Goal: Obtain resource: Download file/media

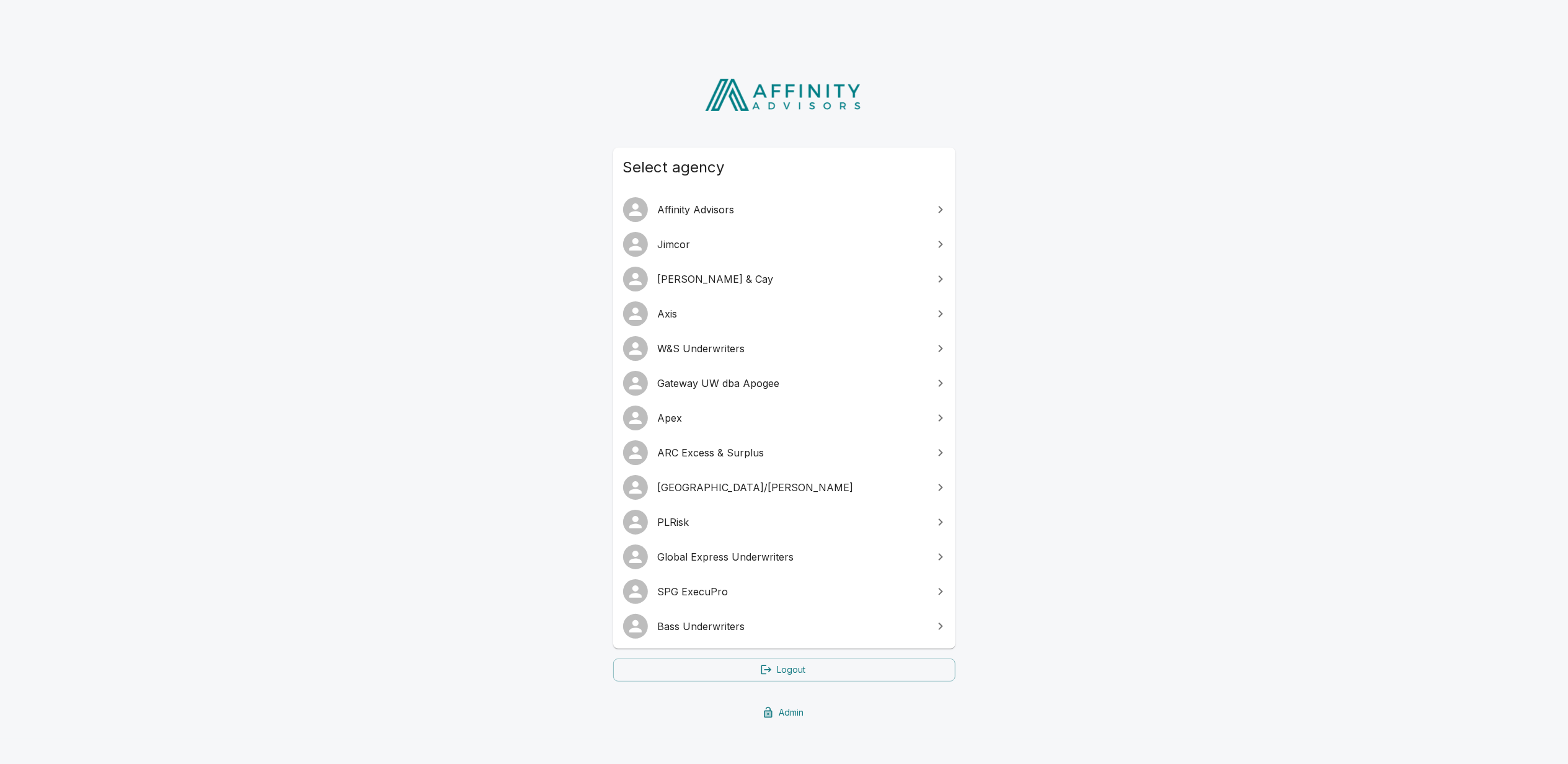
click at [688, 593] on span "SPG ExecuPro" at bounding box center [791, 592] width 268 height 15
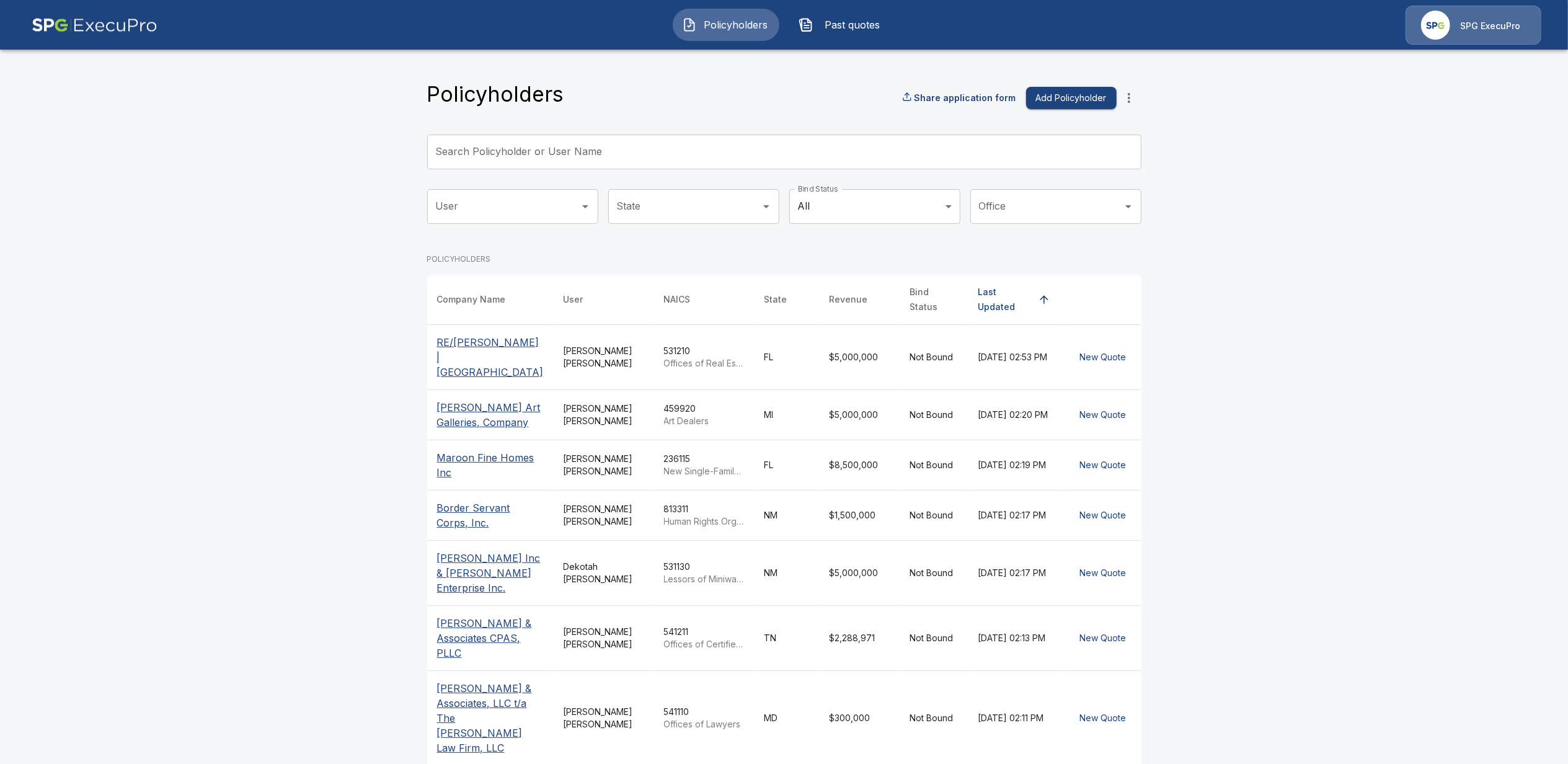
click at [272, 307] on main "Policyholders Share application form Add Policyholder Search Policyholder or Us…" at bounding box center [784, 485] width 1568 height 970
click at [856, 25] on span "Past quotes" at bounding box center [852, 25] width 69 height 15
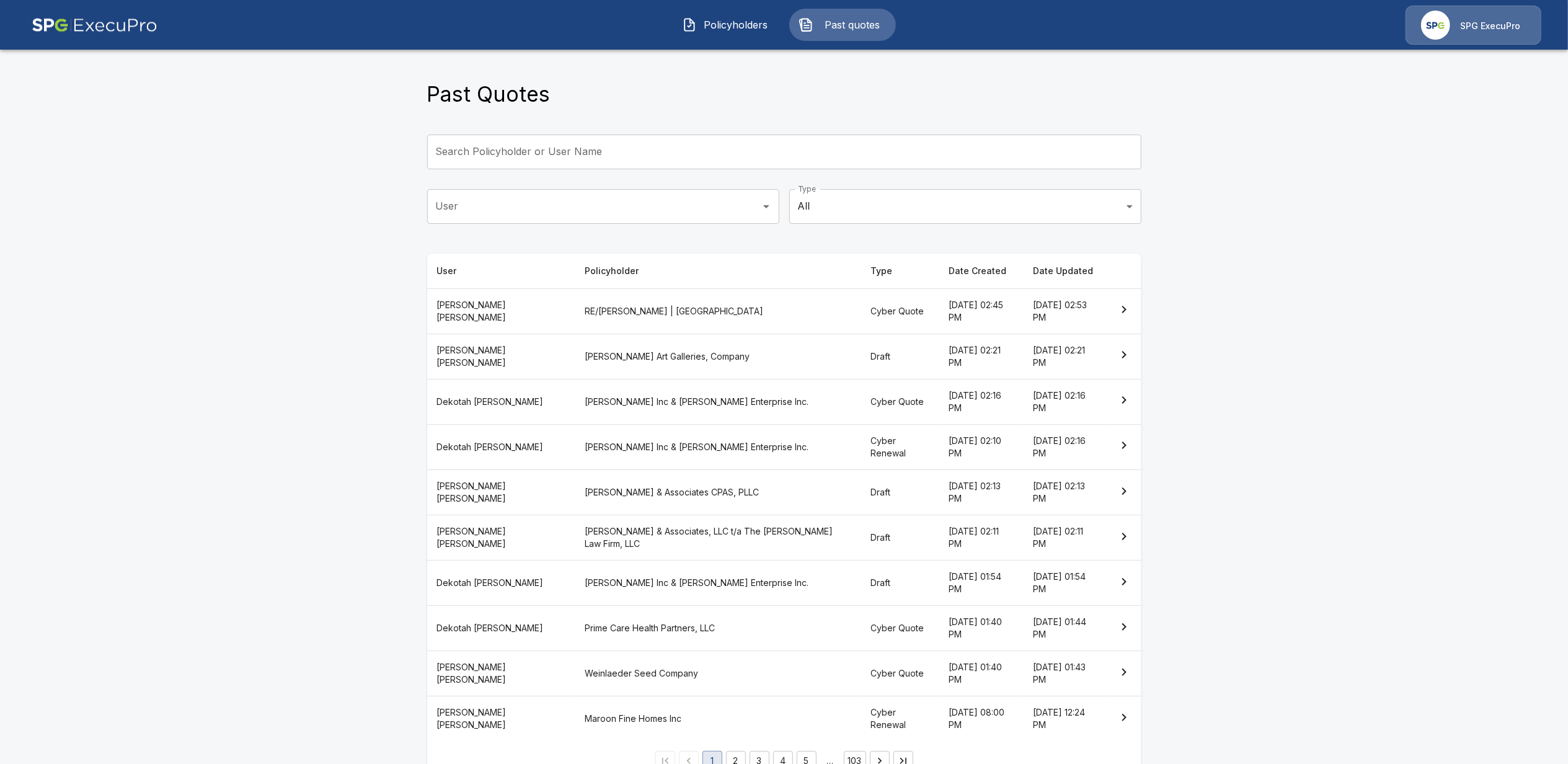
scroll to position [33, 0]
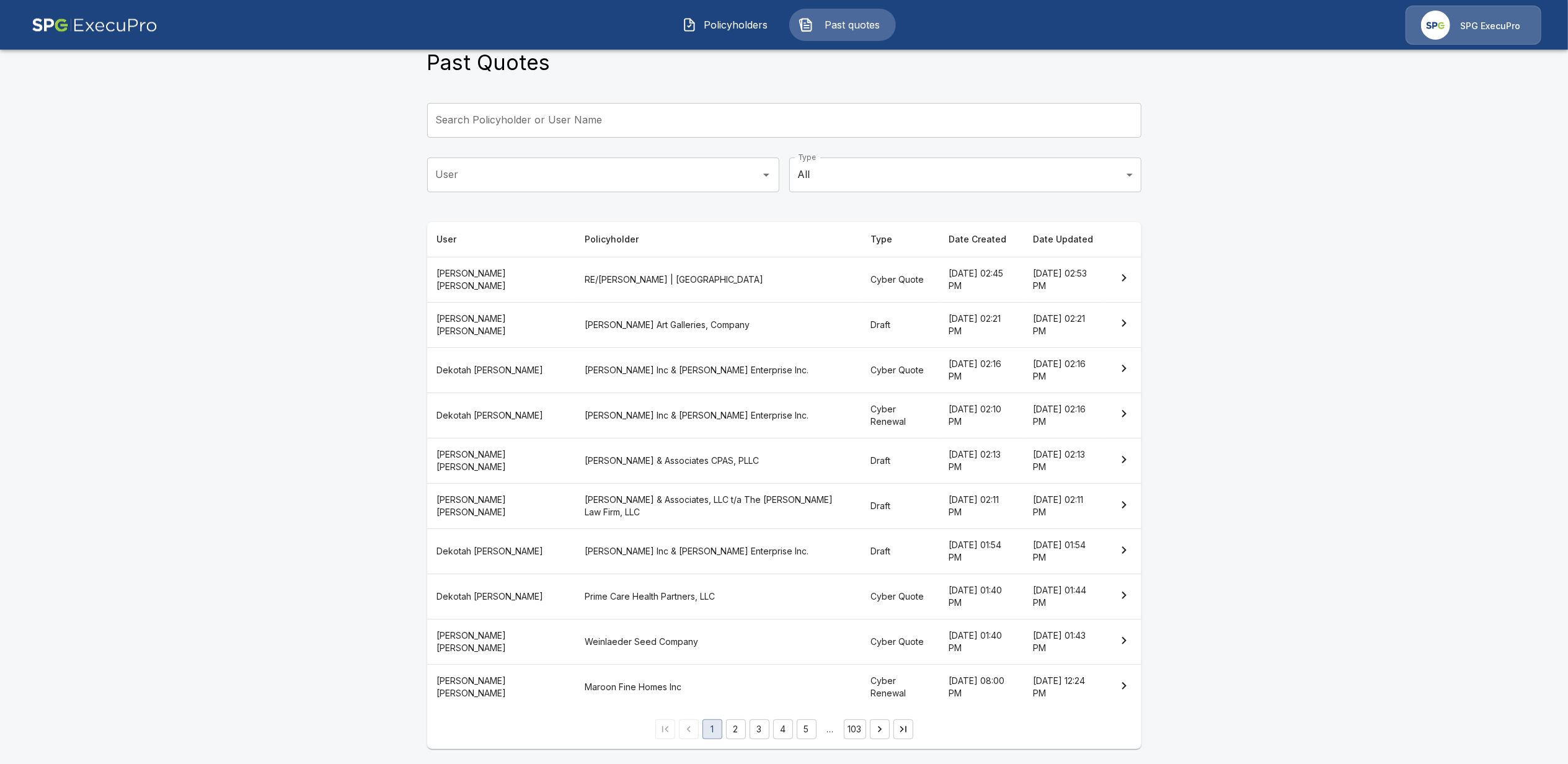
click at [743, 732] on button "2" at bounding box center [736, 730] width 20 height 20
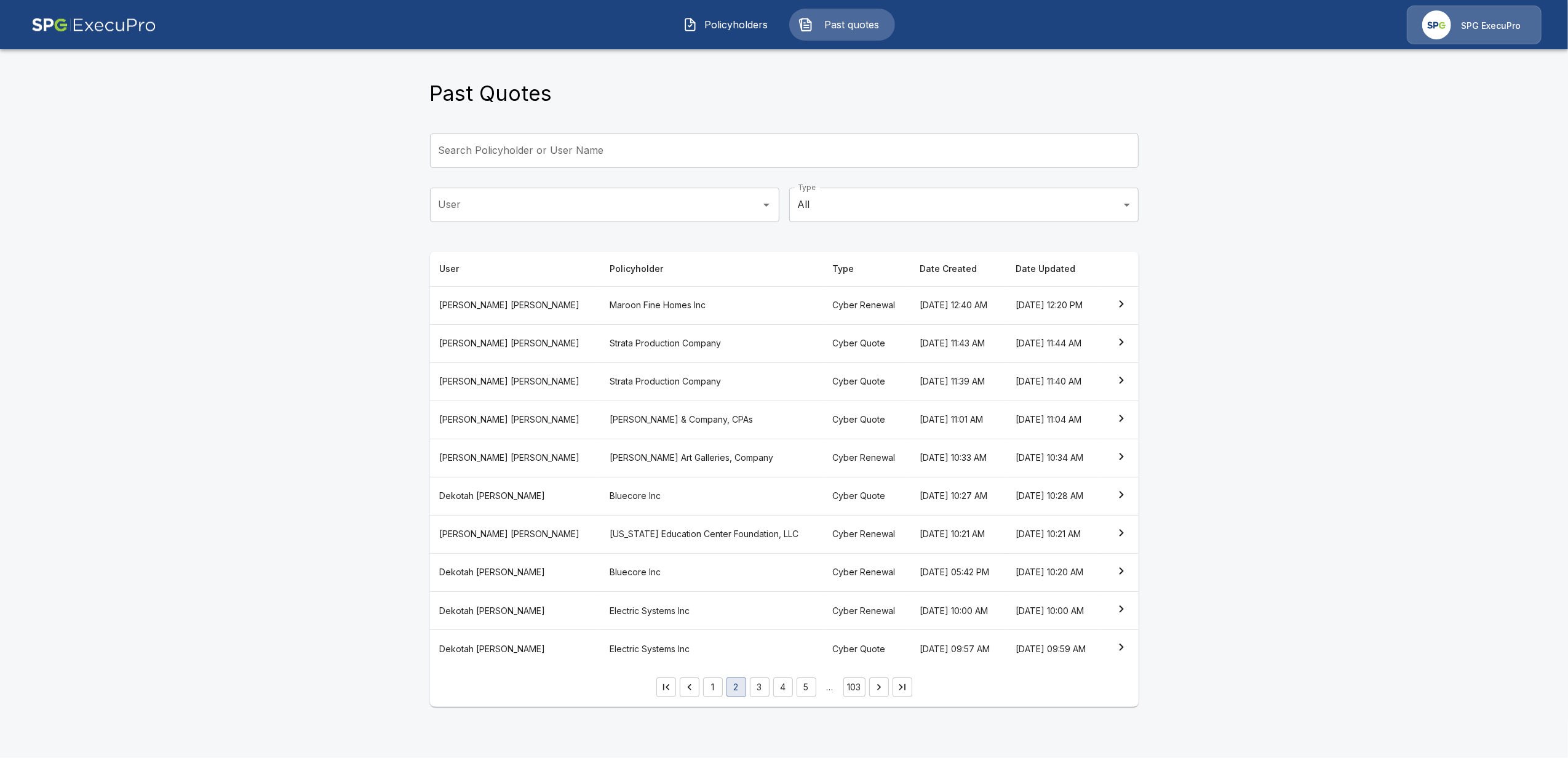
click at [710, 692] on button "1" at bounding box center [713, 688] width 20 height 20
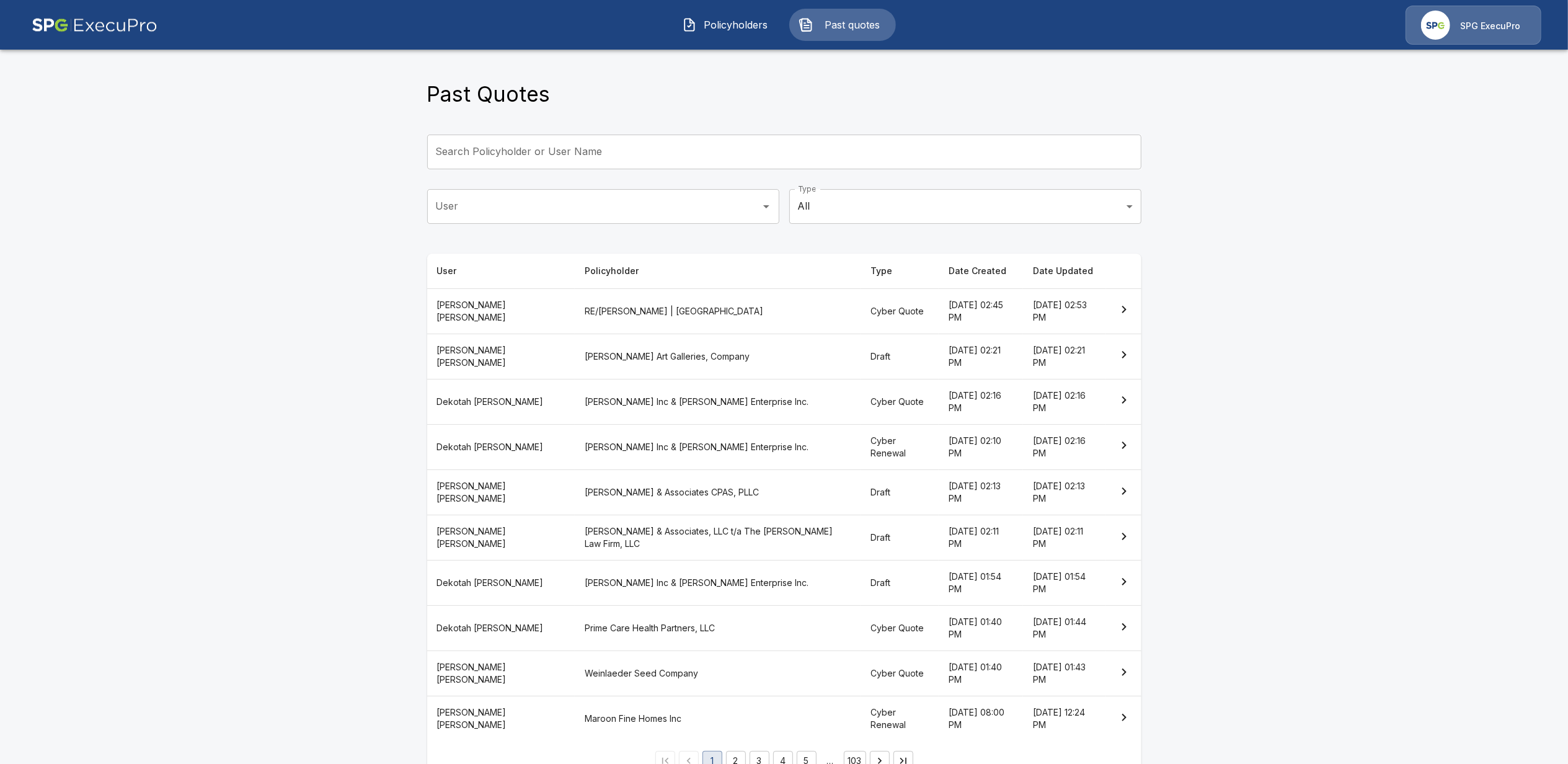
click at [499, 313] on th "Kirby McMullen" at bounding box center [500, 311] width 148 height 45
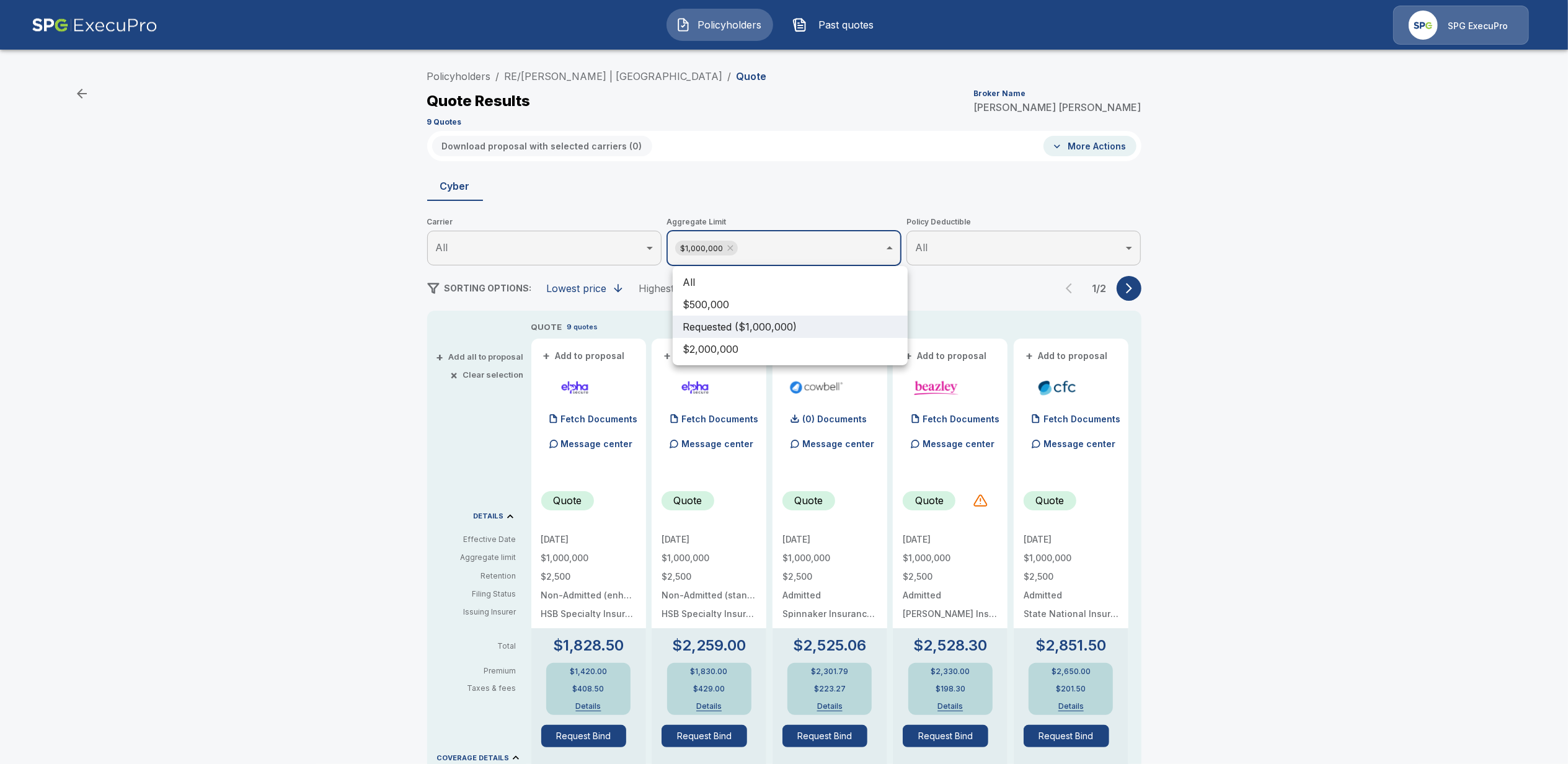
click at [848, 239] on body "Policyholders Past quotes SPG ExecuPro Policyholders / RE/MAX Foxfire | Downtow…" at bounding box center [784, 623] width 1568 height 1245
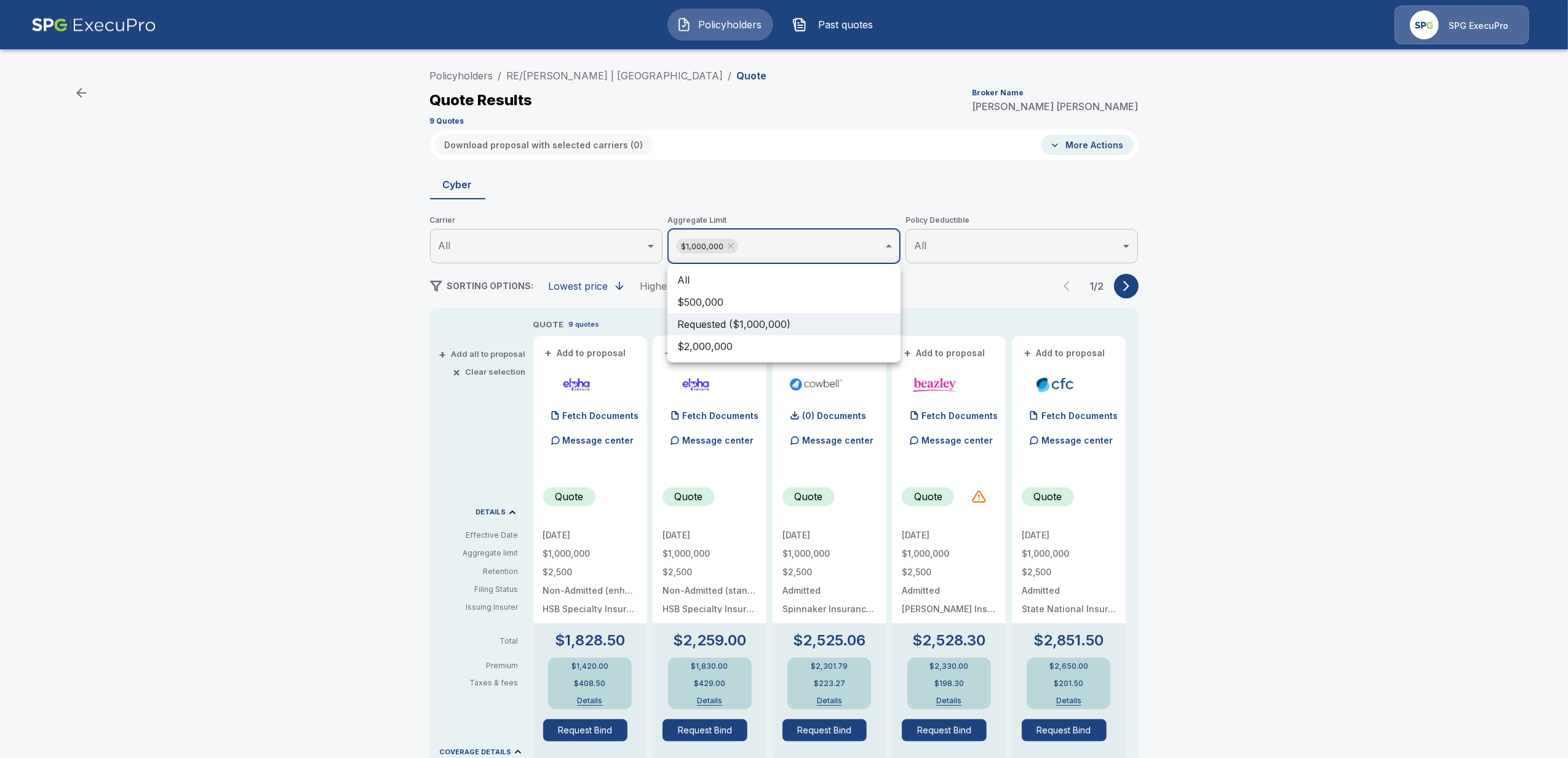
click at [842, 237] on div at bounding box center [784, 379] width 1568 height 758
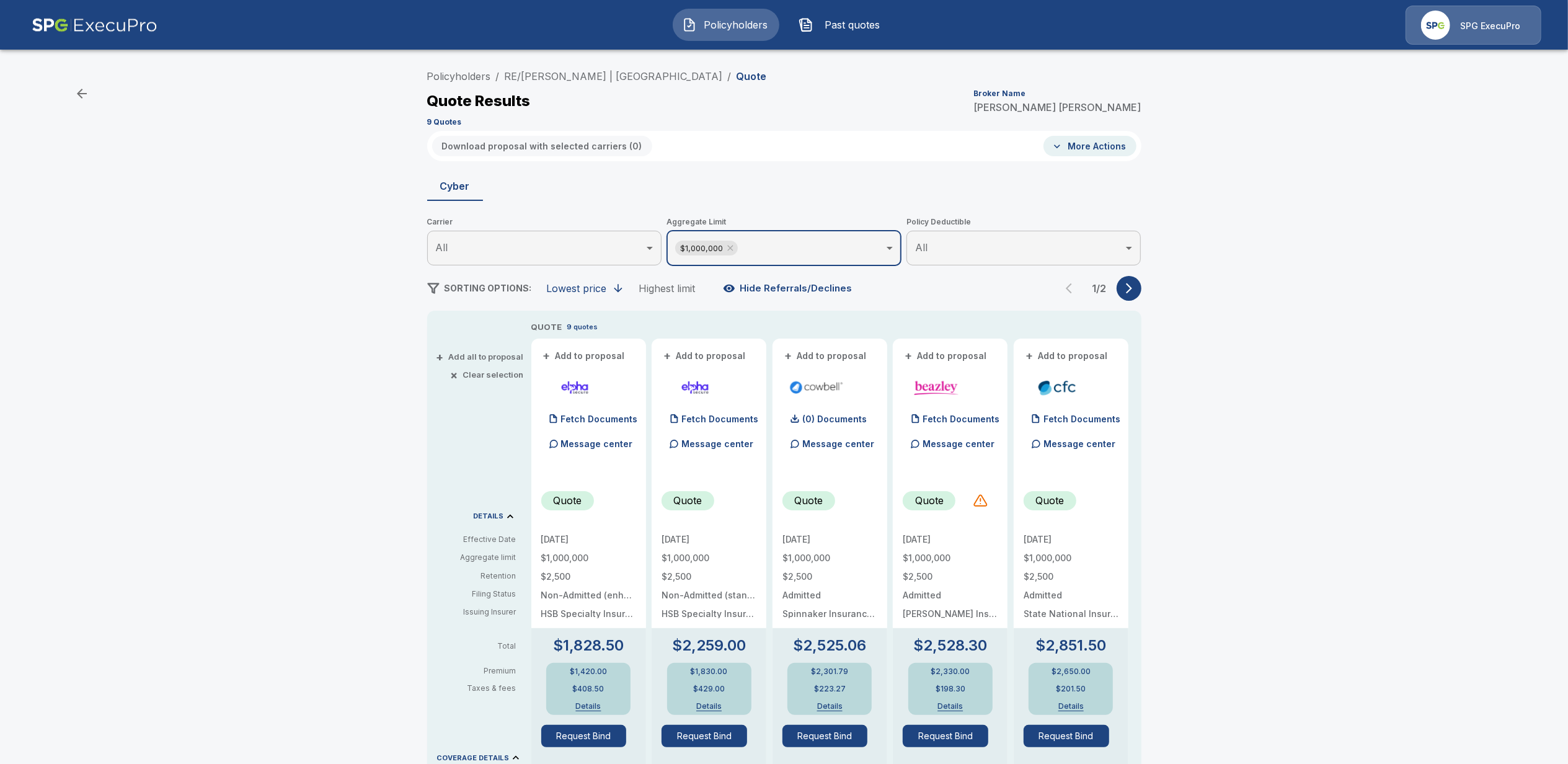
click at [546, 248] on body "Policyholders Past quotes SPG ExecuPro Policyholders / RE/MAX Foxfire | Downtow…" at bounding box center [784, 623] width 1568 height 1245
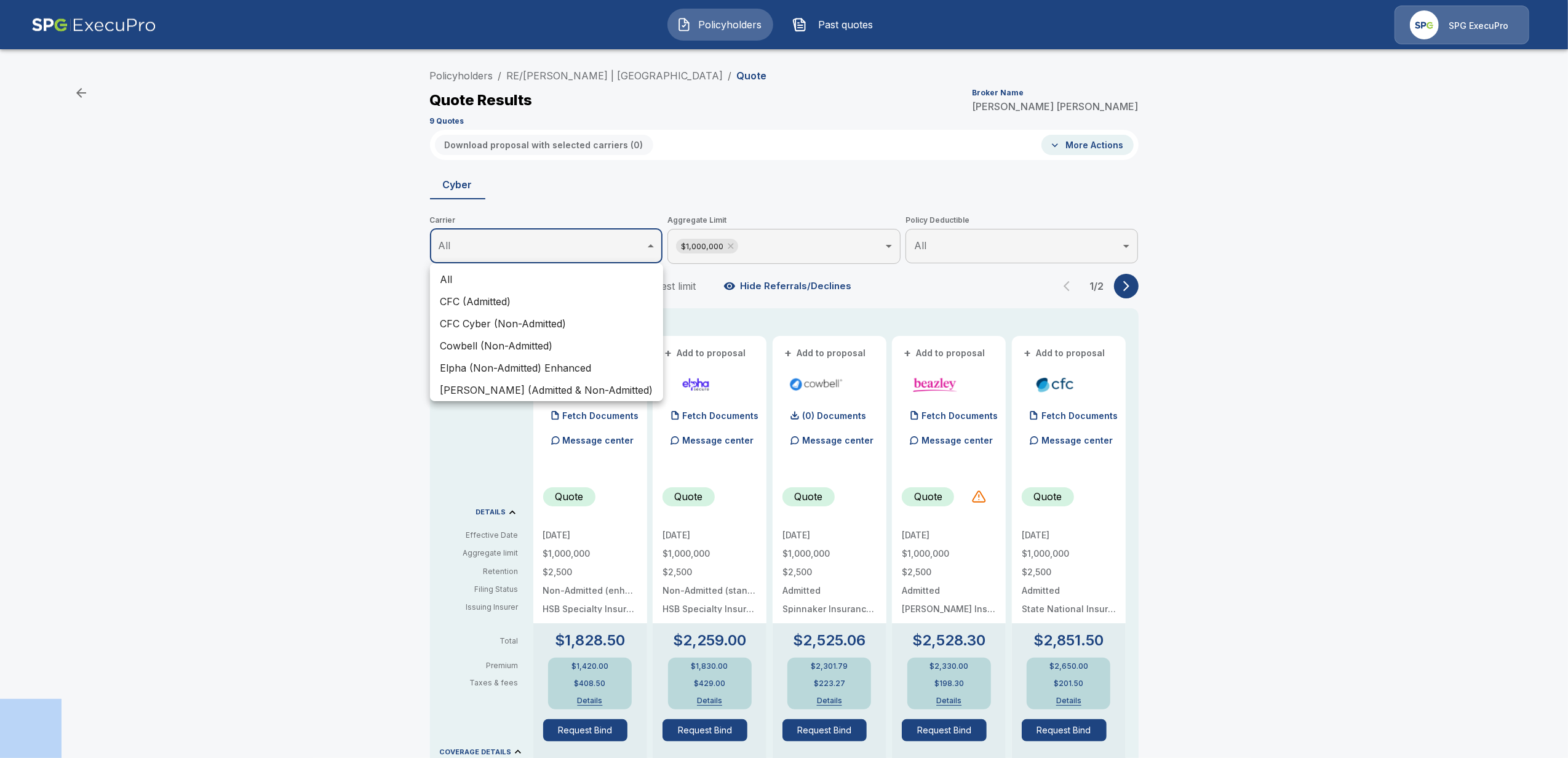
click at [542, 246] on div at bounding box center [784, 379] width 1568 height 758
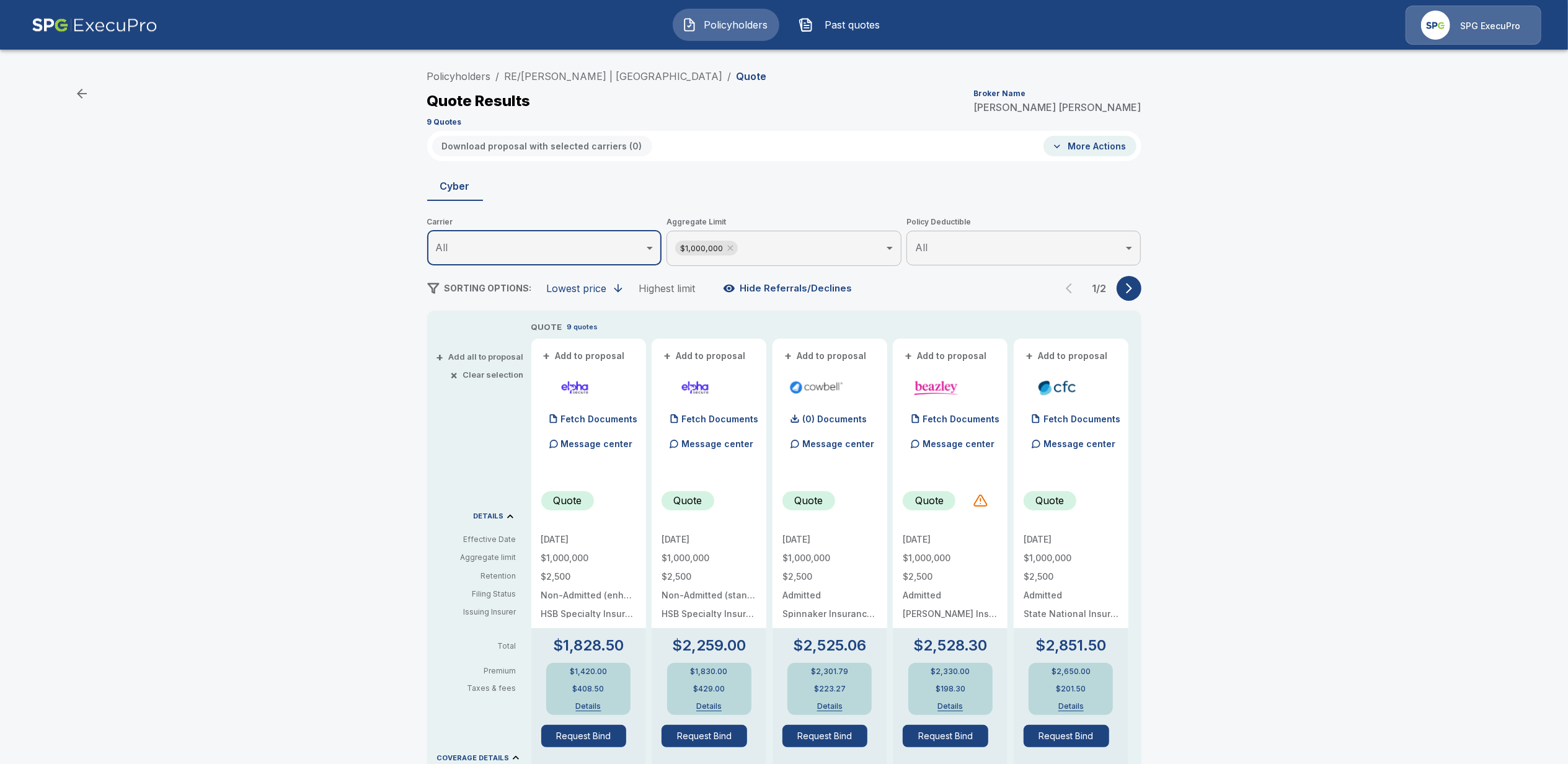
drag, startPoint x: 546, startPoint y: 248, endPoint x: 348, endPoint y: 451, distance: 283.6
click at [348, 451] on div "Policyholders / RE/MAX Foxfire | Downtown Ocala / Quote Quote Results Broker Na…" at bounding box center [784, 651] width 1568 height 1186
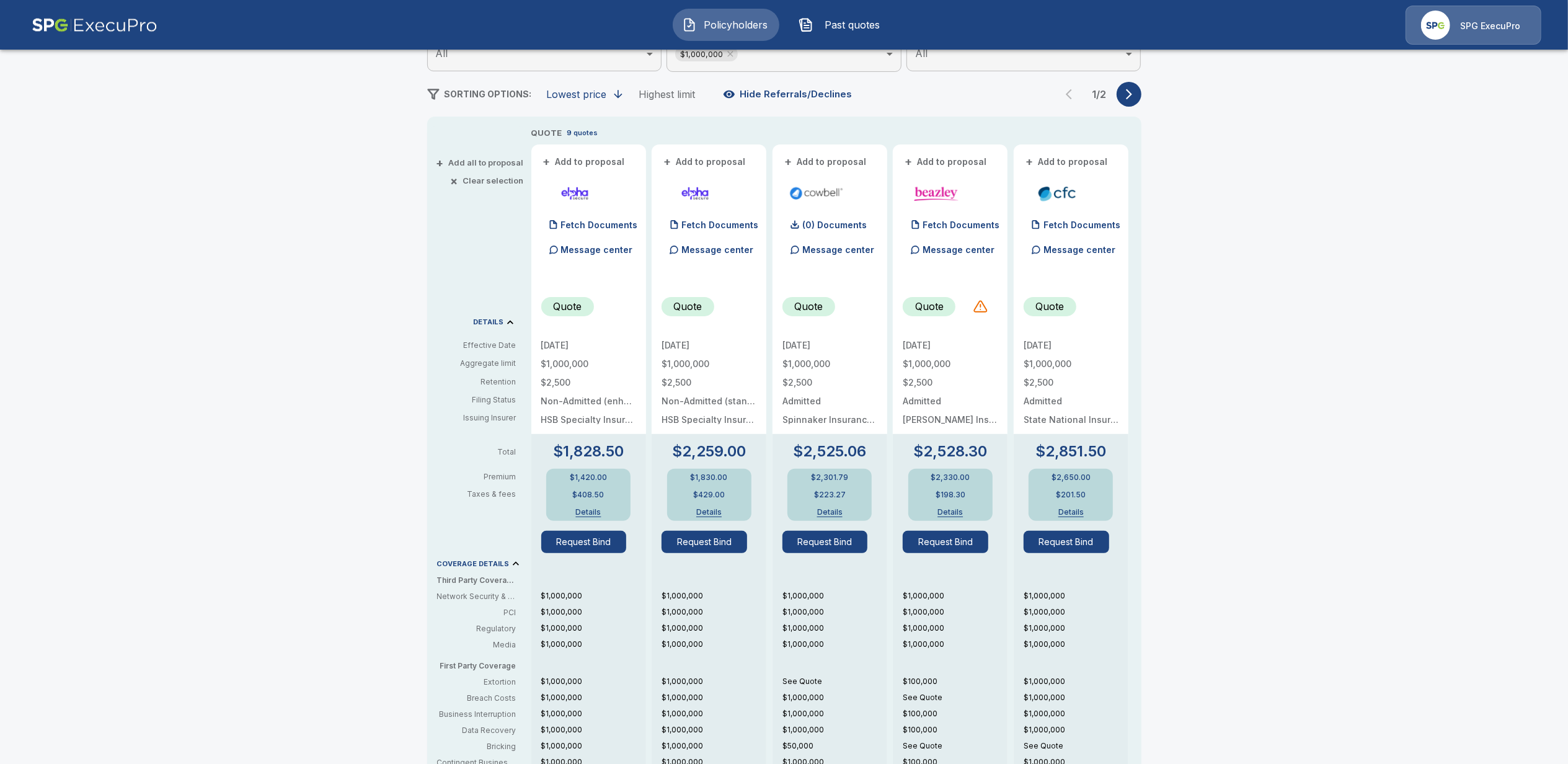
scroll to position [165, 0]
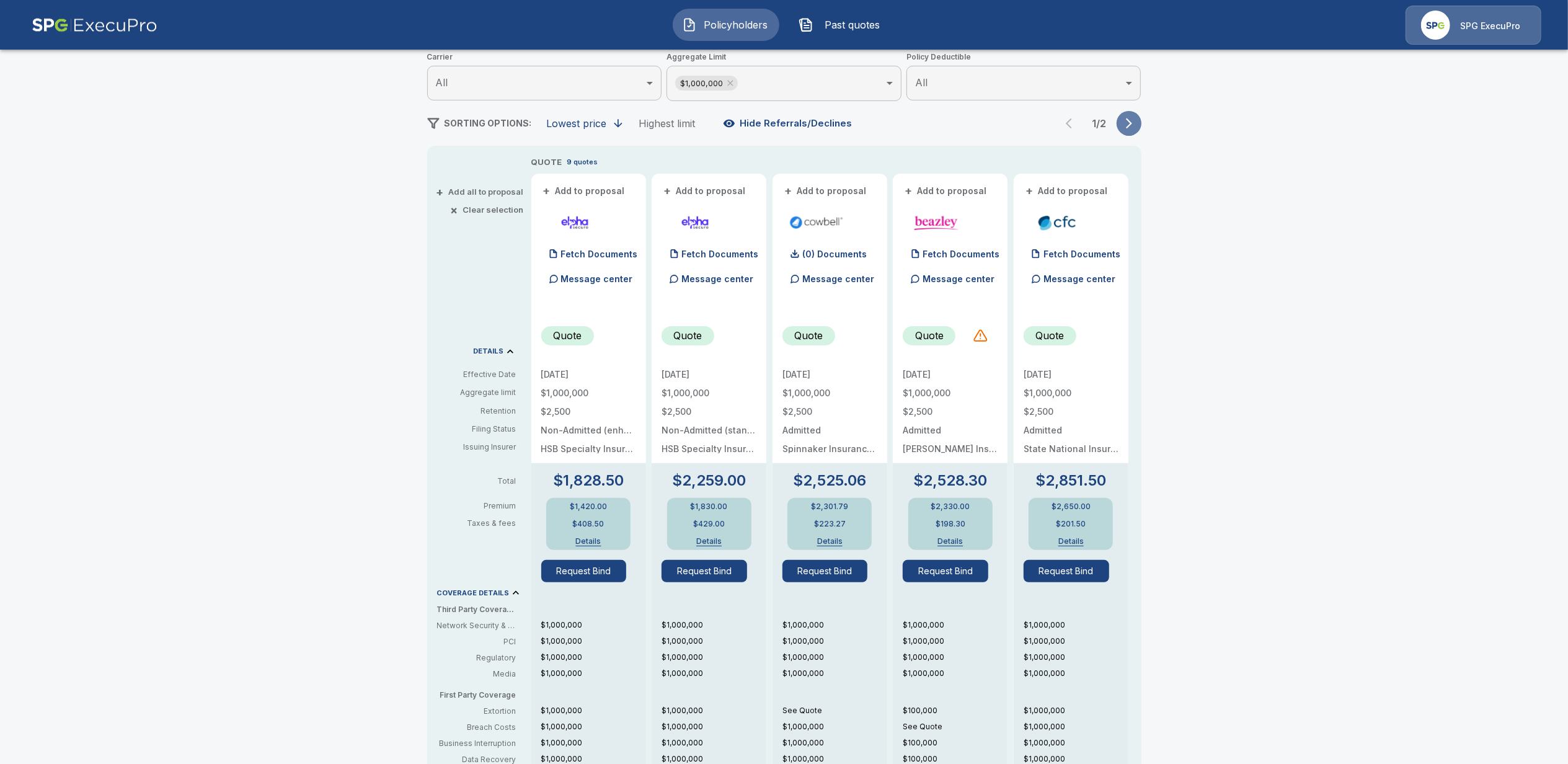
click at [1135, 127] on icon "button" at bounding box center [1129, 123] width 13 height 13
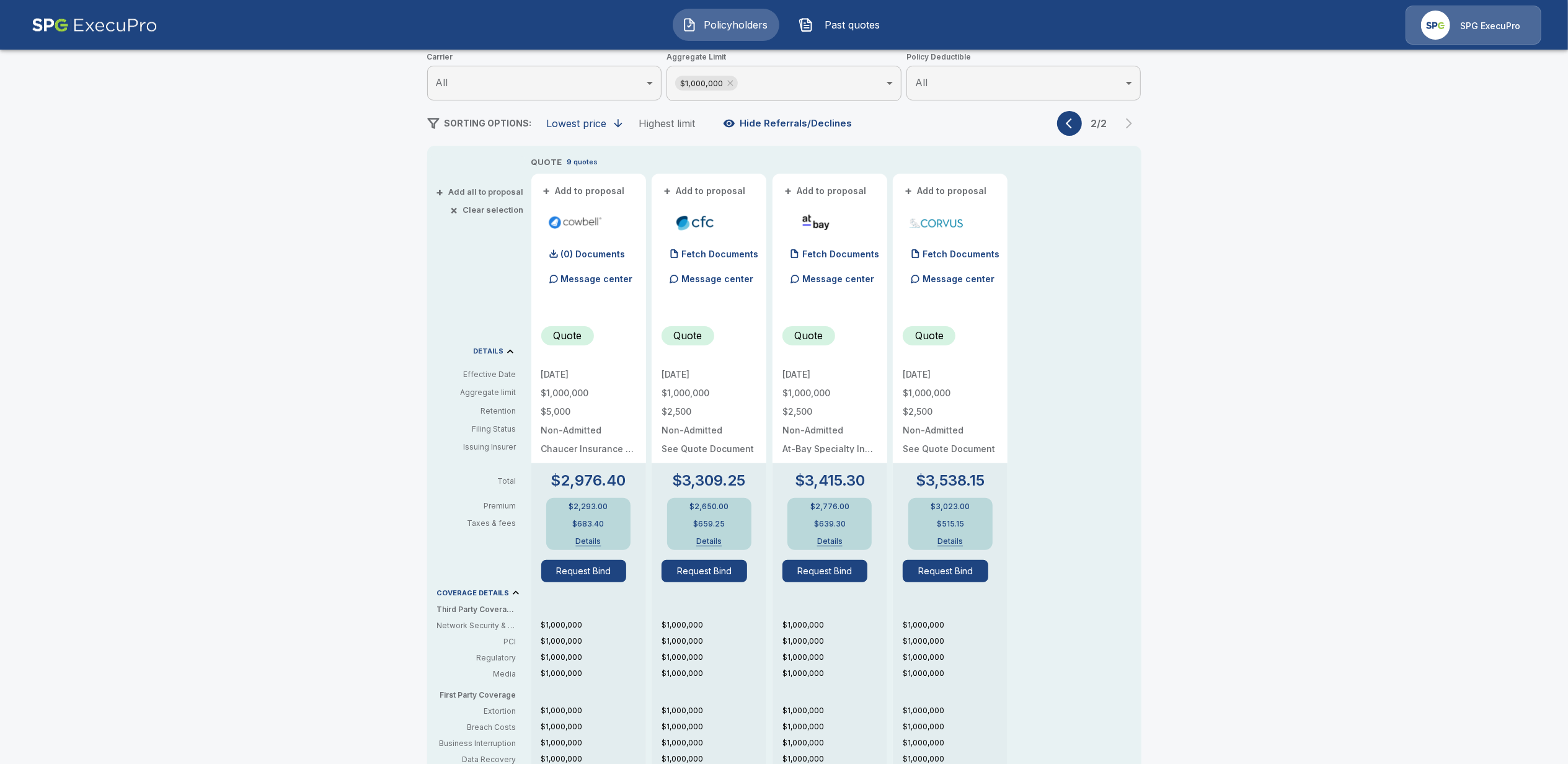
click at [1072, 125] on icon "button" at bounding box center [1068, 124] width 6 height 11
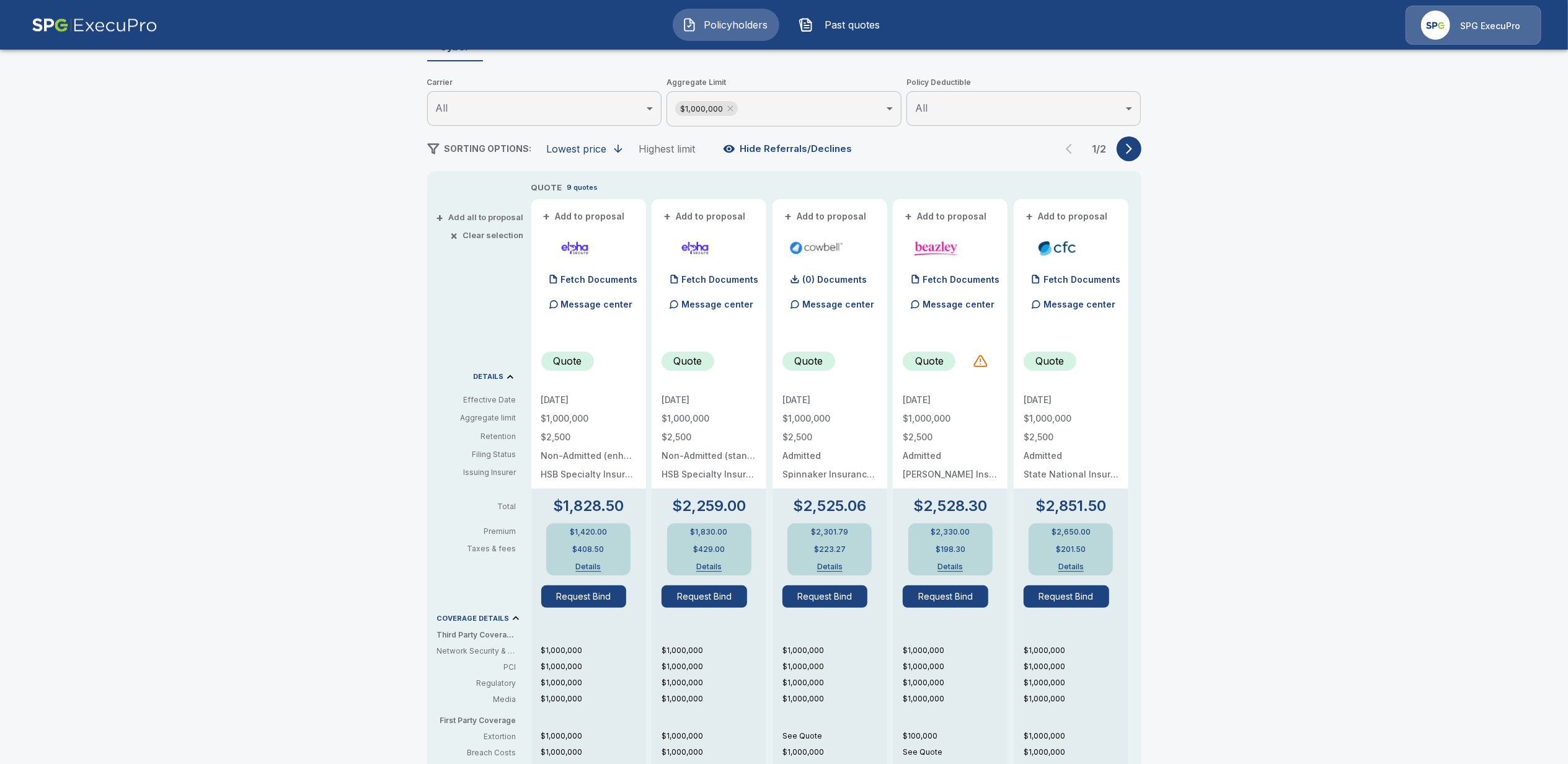
scroll to position [0, 0]
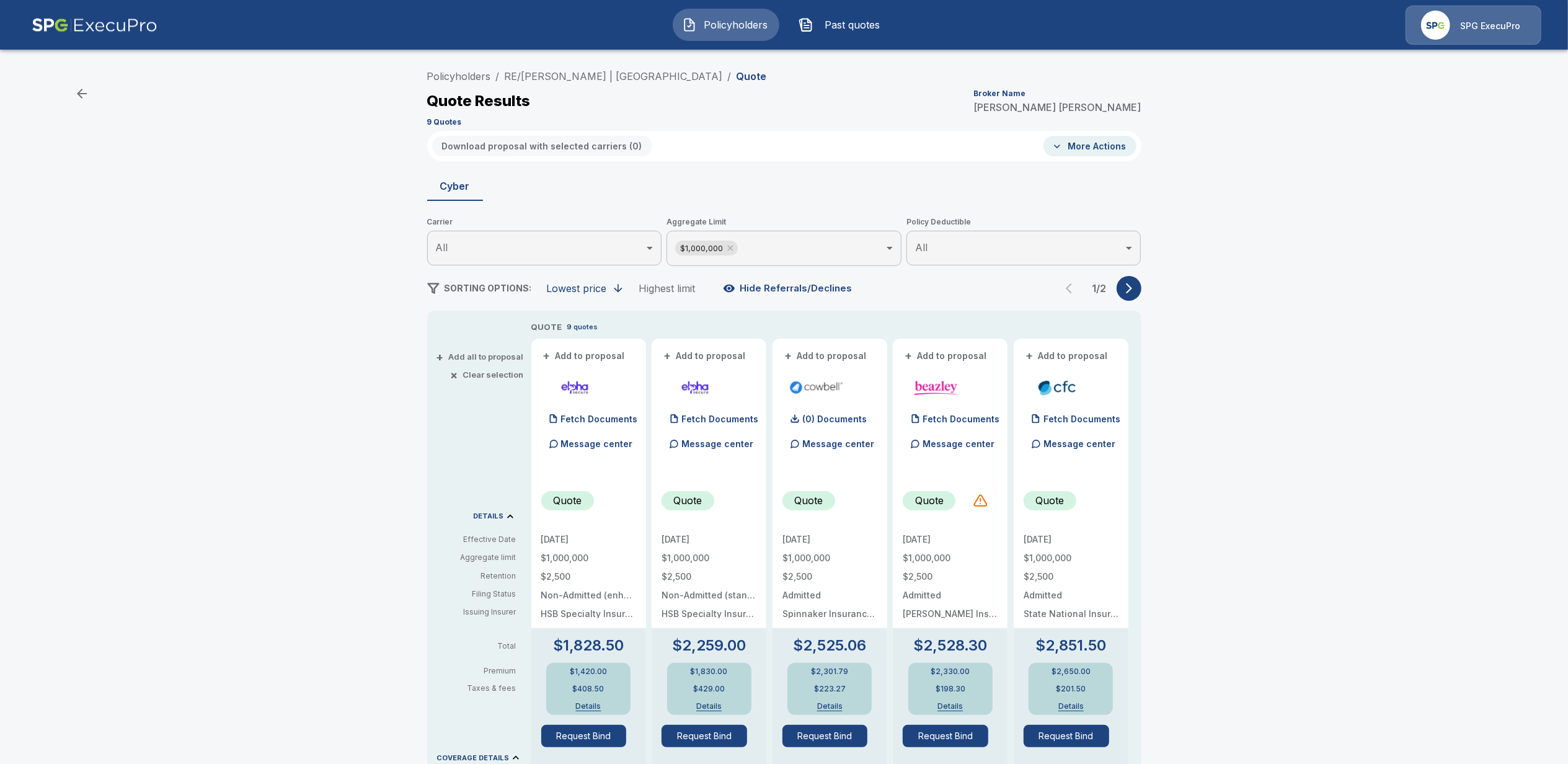
click at [608, 357] on button "+ Add to proposal" at bounding box center [585, 356] width 87 height 13
click at [722, 355] on button "+ Add to proposal" at bounding box center [705, 356] width 87 height 13
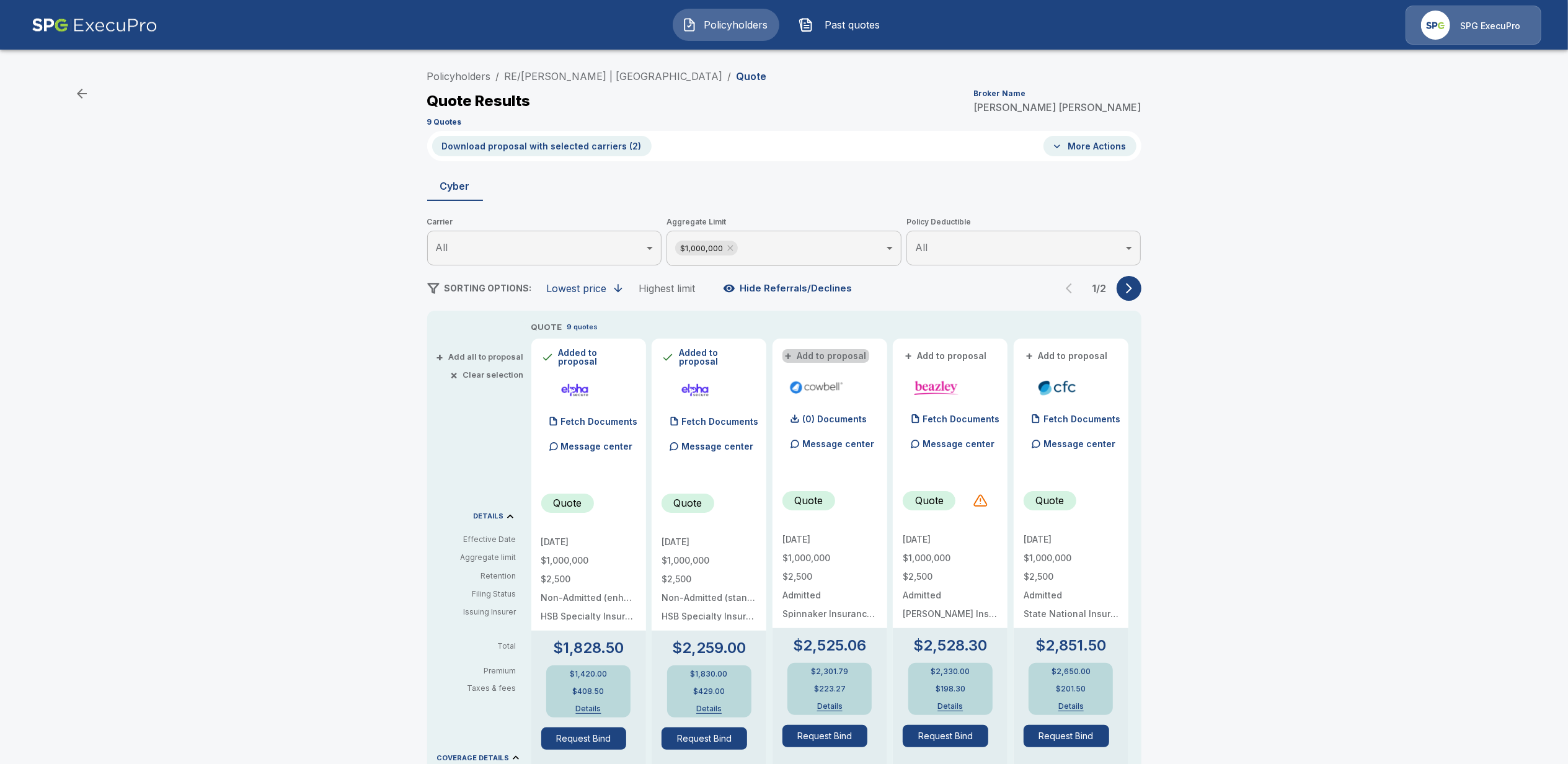
click at [838, 351] on button "+ Add to proposal" at bounding box center [825, 356] width 87 height 13
click at [953, 352] on button "+ Add to proposal" at bounding box center [946, 356] width 87 height 13
click at [1134, 288] on icon "button" at bounding box center [1129, 288] width 13 height 13
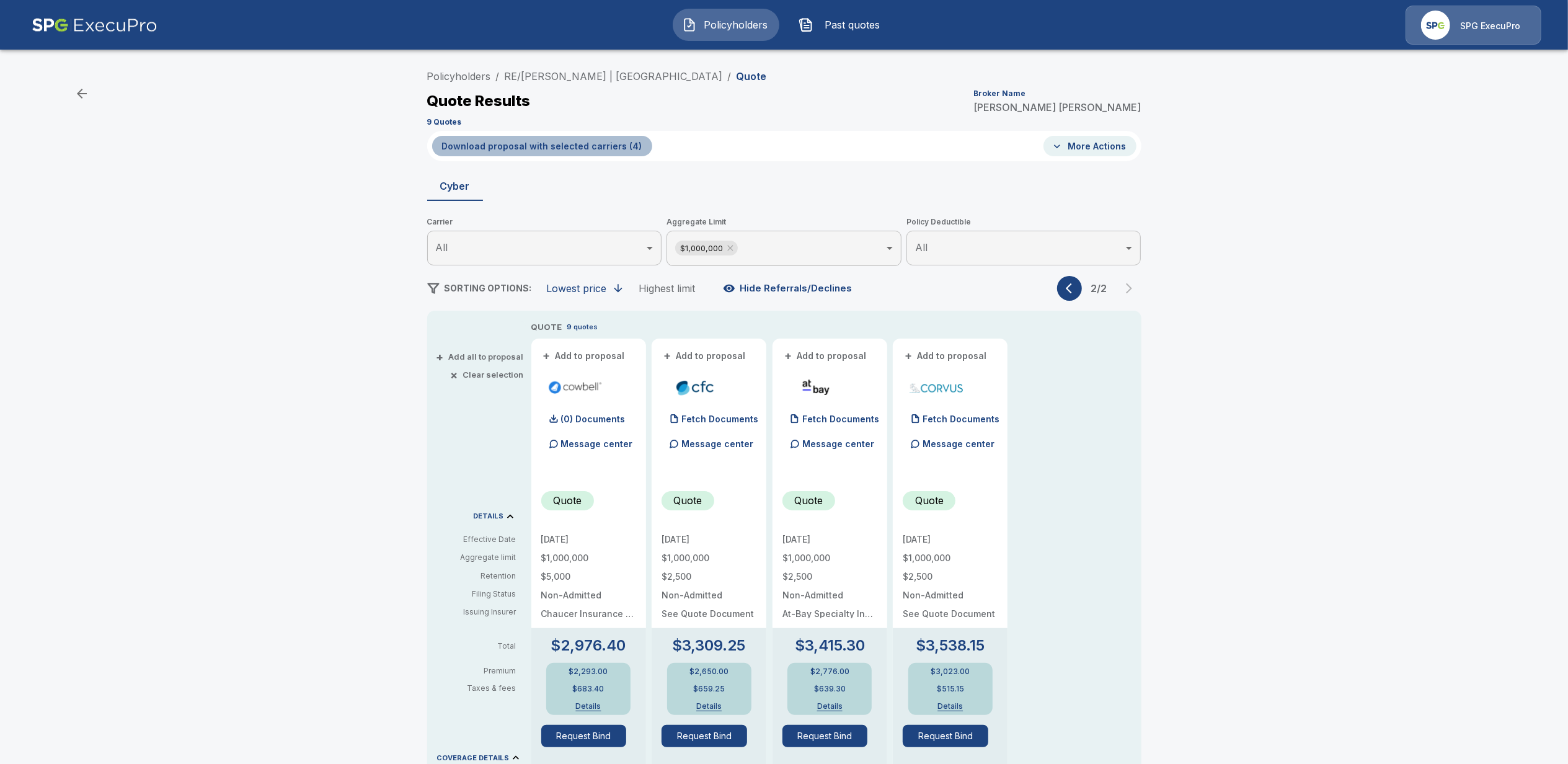
click at [585, 144] on button "Download proposal with selected carriers ( 4 )" at bounding box center [541, 145] width 220 height 20
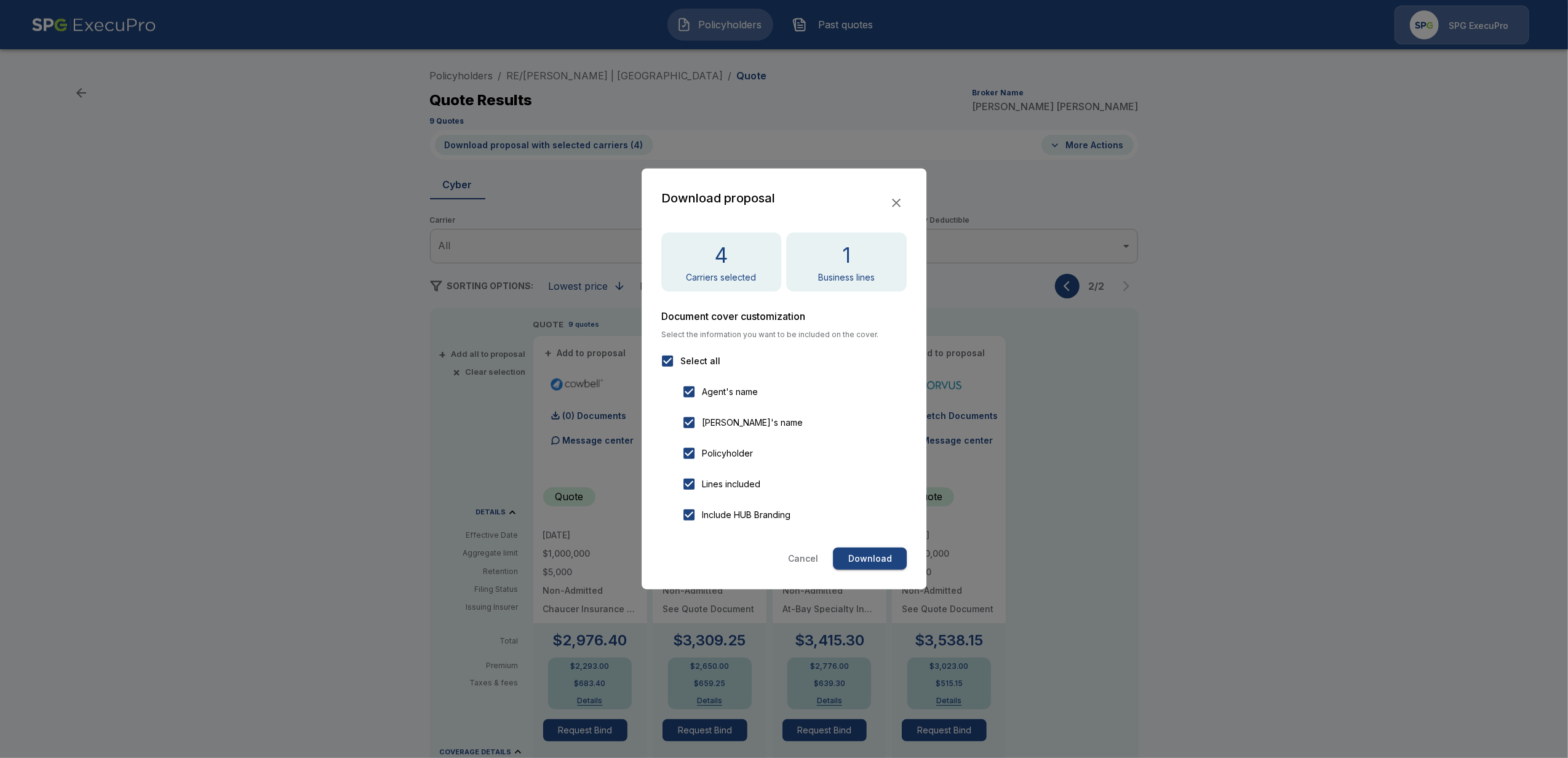
click at [876, 557] on button "Download" at bounding box center [870, 558] width 74 height 22
click at [1255, 372] on div at bounding box center [784, 379] width 1568 height 758
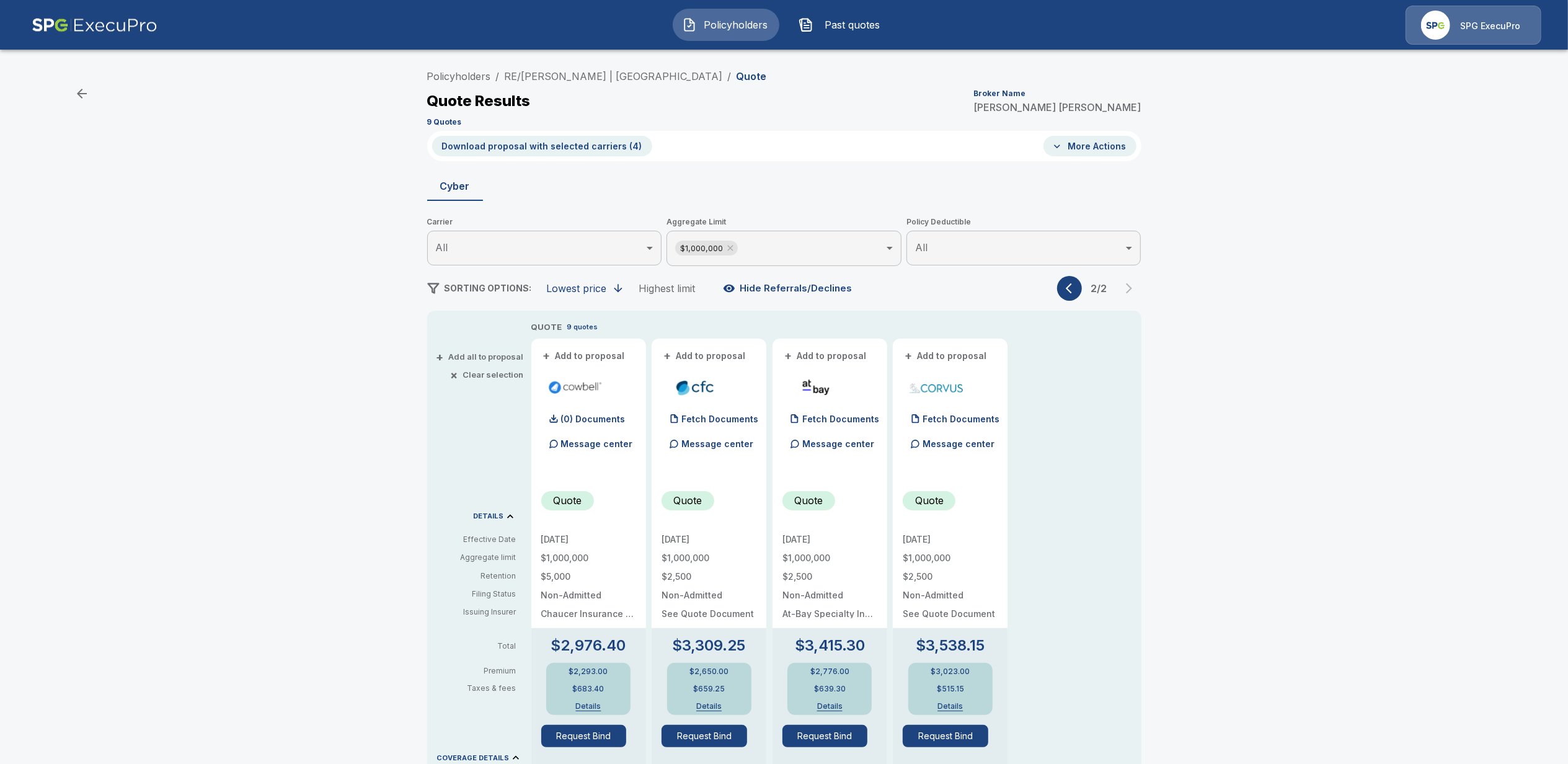
click at [1384, 456] on div "Policyholders / RE/MAX Foxfire | Downtown Ocala / Quote Quote Results Broker Na…" at bounding box center [784, 651] width 1568 height 1186
click at [481, 371] on button "× Clear selection" at bounding box center [488, 375] width 71 height 8
click at [256, 365] on div "Policyholders / RE/MAX Foxfire | Downtown Ocala / Quote Quote Results Broker Na…" at bounding box center [784, 651] width 1568 height 1186
click at [80, 30] on img at bounding box center [94, 25] width 126 height 39
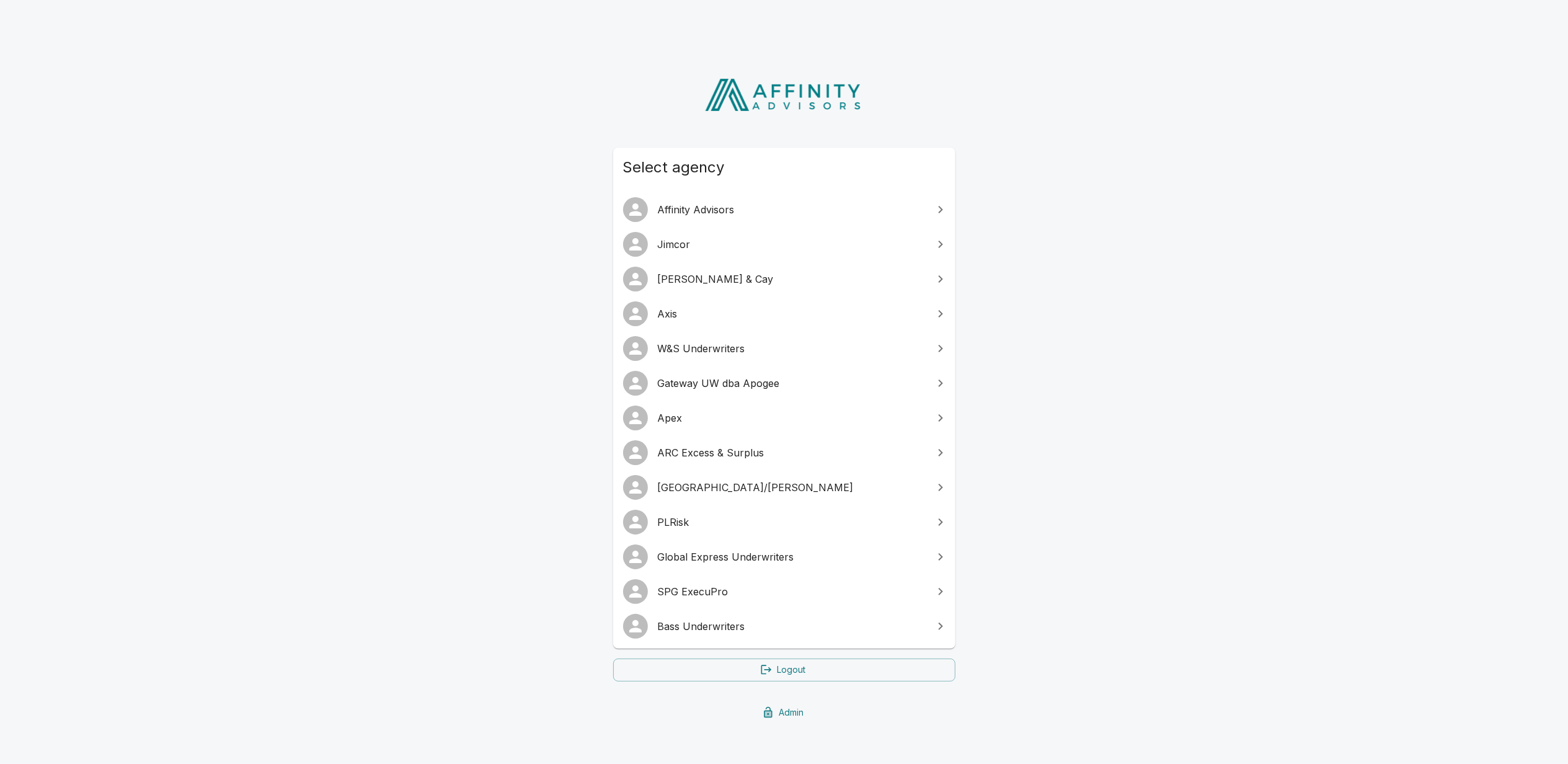
click at [366, 335] on div "Select agency Affinity Advisors [PERSON_NAME] & Cay Axis W&S Underwriters Gatew…" at bounding box center [784, 394] width 1568 height 689
